Goal: Find specific page/section: Find specific page/section

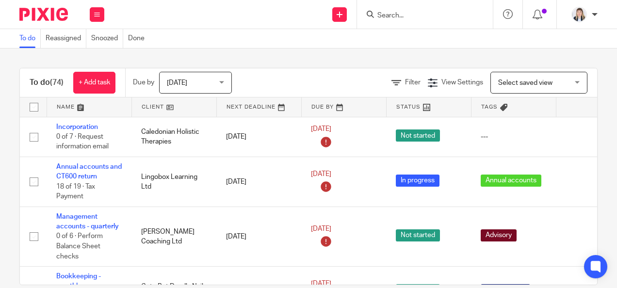
click at [397, 18] on input "Search" at bounding box center [419, 16] width 87 height 9
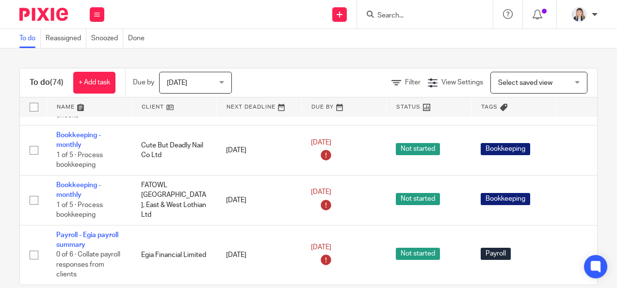
scroll to position [194, 0]
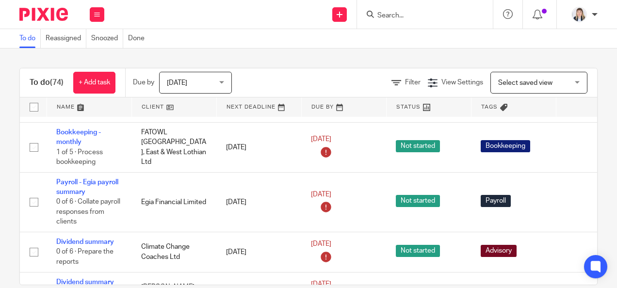
click at [513, 81] on span "Select saved view" at bounding box center [525, 83] width 54 height 7
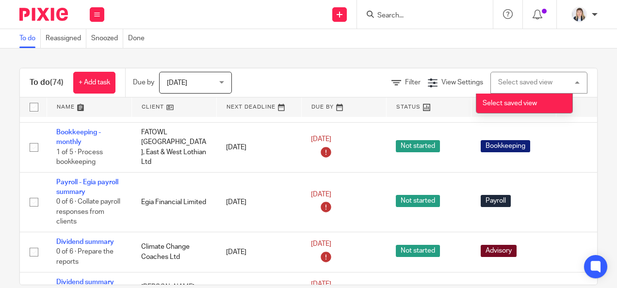
click at [516, 79] on div "Select saved view" at bounding box center [525, 82] width 54 height 7
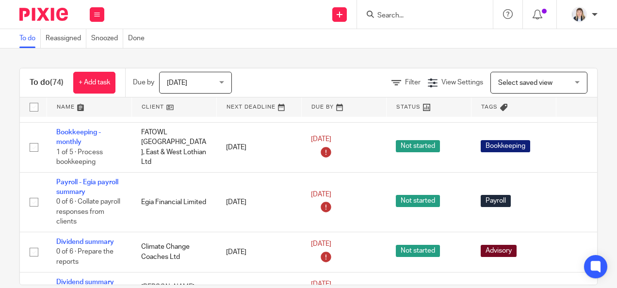
click at [527, 82] on span "Select saved view" at bounding box center [525, 83] width 54 height 7
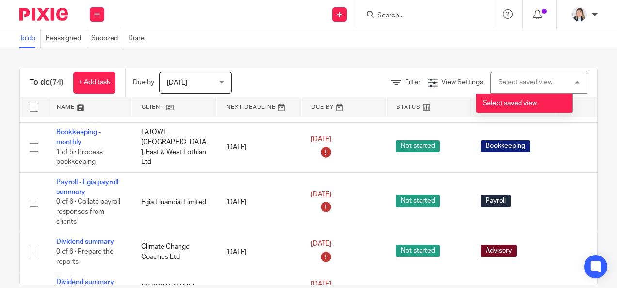
click at [563, 81] on div "Select saved view Select saved view" at bounding box center [538, 83] width 97 height 22
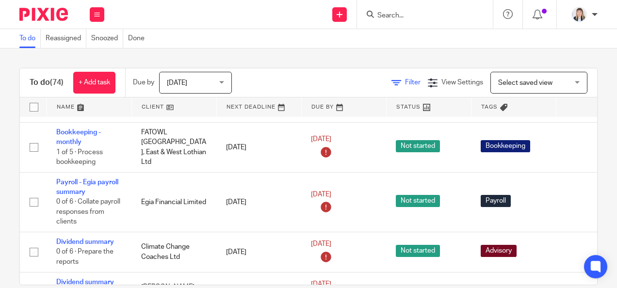
click at [405, 82] on span "Filter" at bounding box center [413, 82] width 16 height 7
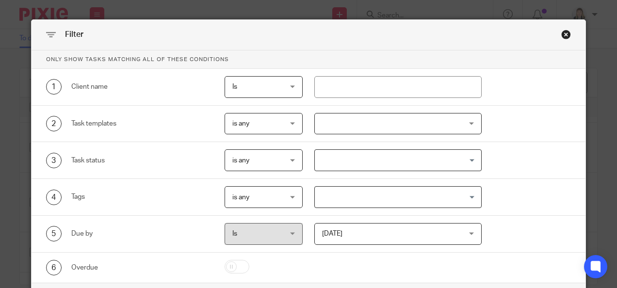
click at [339, 154] on input "Search for option" at bounding box center [396, 160] width 160 height 17
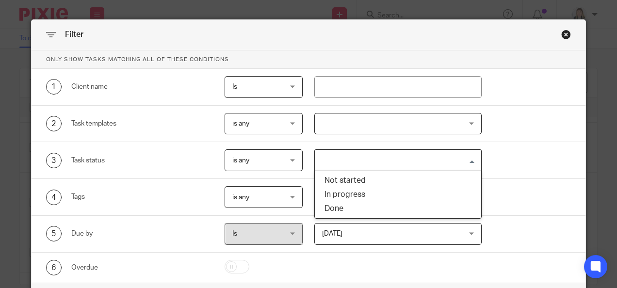
drag, startPoint x: 546, startPoint y: 161, endPoint x: 538, endPoint y: 161, distance: 7.8
click at [545, 161] on div "3 Task status is any is any is any is none is_any Loading... Not started In pro…" at bounding box center [302, 160] width 536 height 22
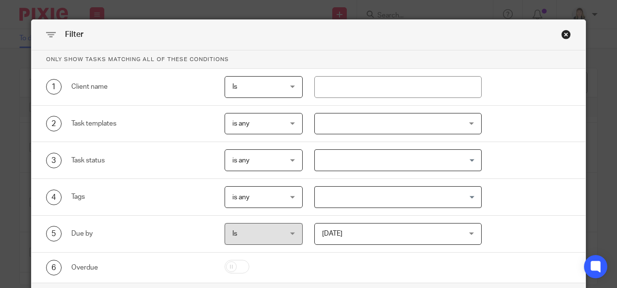
click at [398, 123] on div at bounding box center [397, 124] width 167 height 22
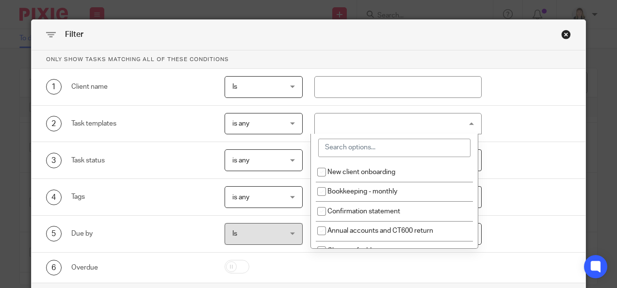
click at [362, 147] on input "search" at bounding box center [394, 148] width 152 height 18
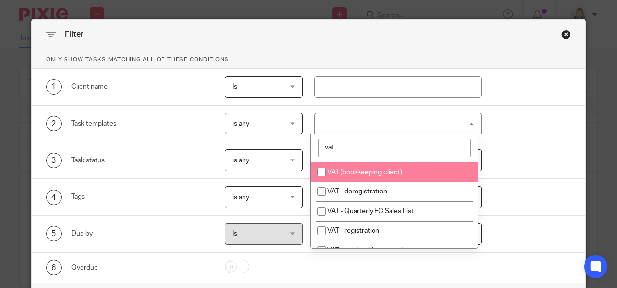
type input "vat"
click at [319, 174] on input "checkbox" at bounding box center [321, 172] width 18 height 18
checkbox input "true"
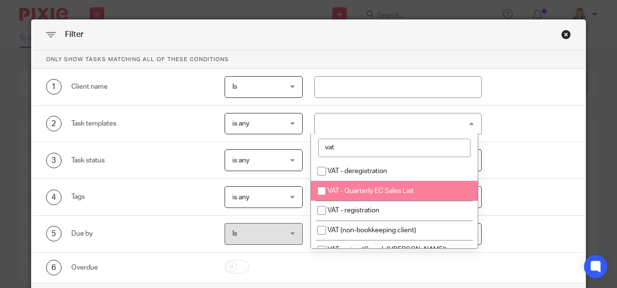
scroll to position [32, 0]
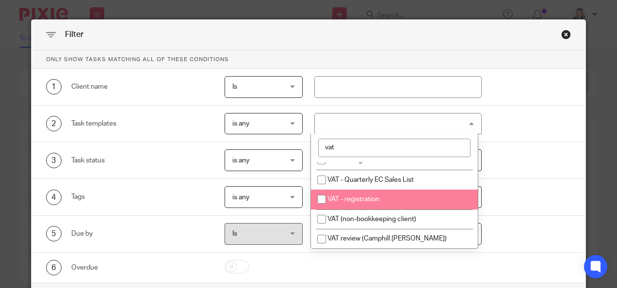
click at [320, 203] on input "checkbox" at bounding box center [321, 199] width 18 height 18
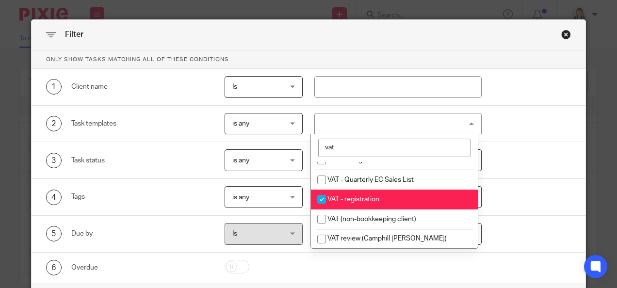
click at [318, 196] on input "checkbox" at bounding box center [321, 199] width 18 height 18
checkbox input "false"
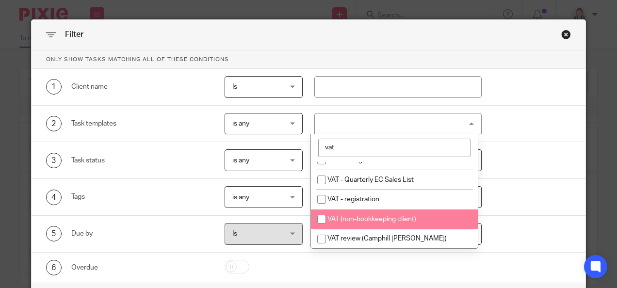
click at [320, 218] on input "checkbox" at bounding box center [321, 219] width 18 height 18
checkbox input "true"
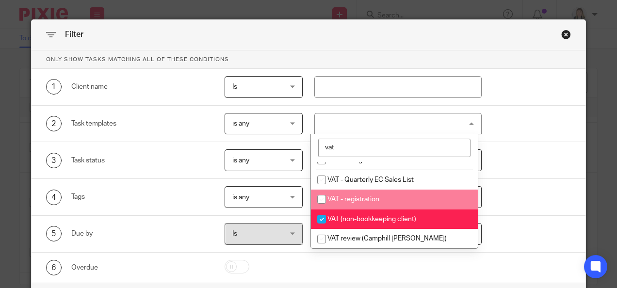
click at [521, 172] on div "3 Task status is any is any is any is none is_any Loading..." at bounding box center [309, 160] width 554 height 37
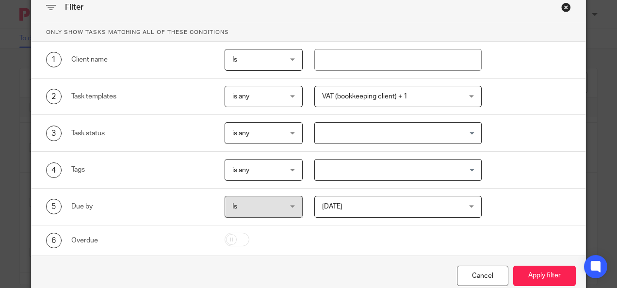
scroll to position [53, 0]
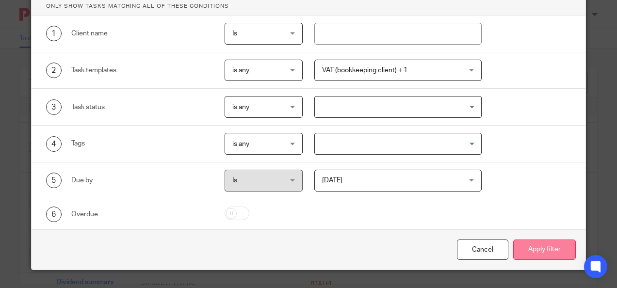
click at [526, 246] on button "Apply filter" at bounding box center [544, 250] width 63 height 21
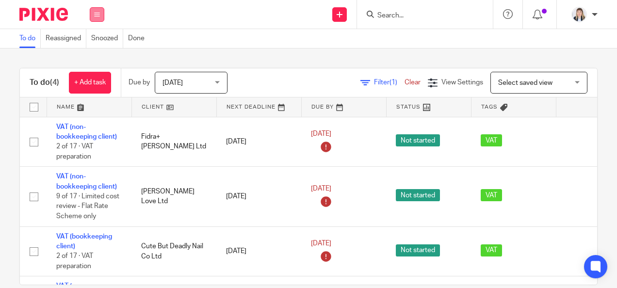
click at [95, 12] on icon at bounding box center [97, 15] width 6 height 6
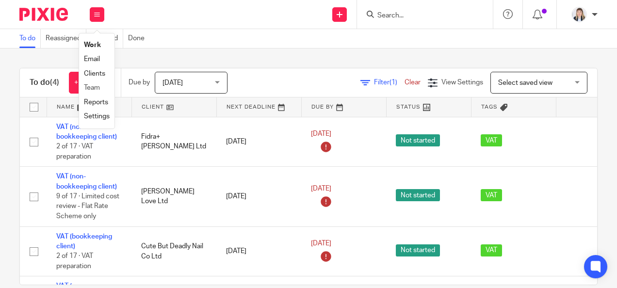
click at [93, 84] on li "Team" at bounding box center [97, 88] width 26 height 14
click at [93, 85] on link "Team" at bounding box center [92, 87] width 16 height 7
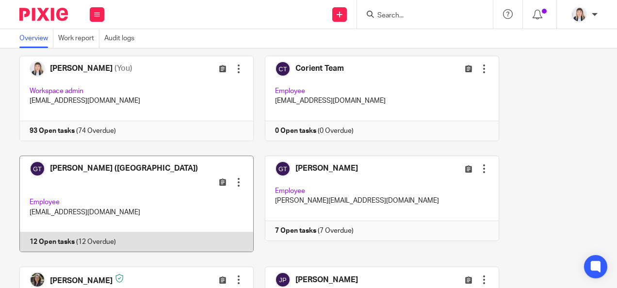
scroll to position [145, 0]
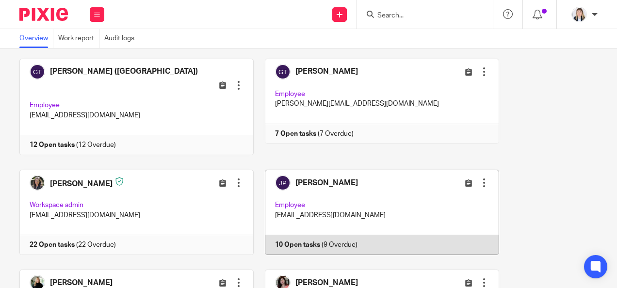
click at [306, 171] on link at bounding box center [376, 212] width 245 height 85
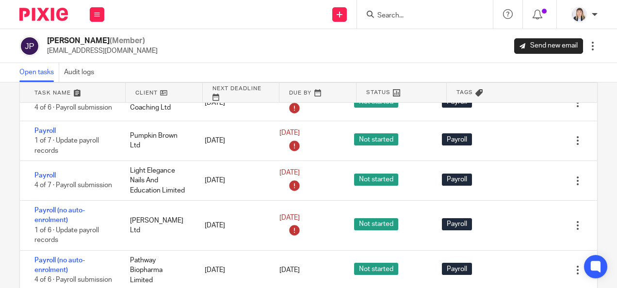
scroll to position [70, 0]
